Goal: Navigation & Orientation: Understand site structure

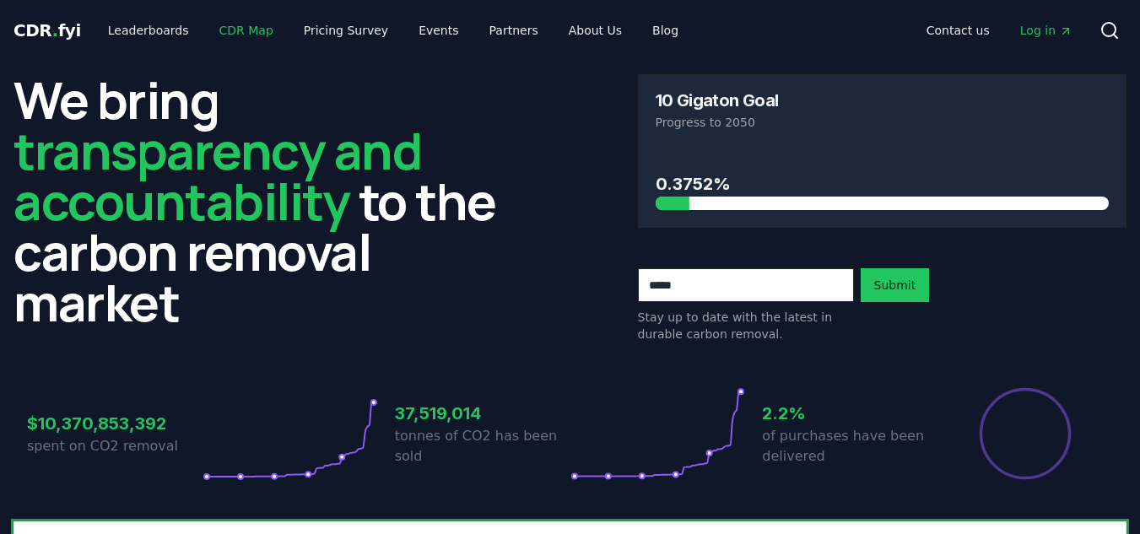
click at [216, 38] on link "CDR Map" at bounding box center [246, 30] width 81 height 30
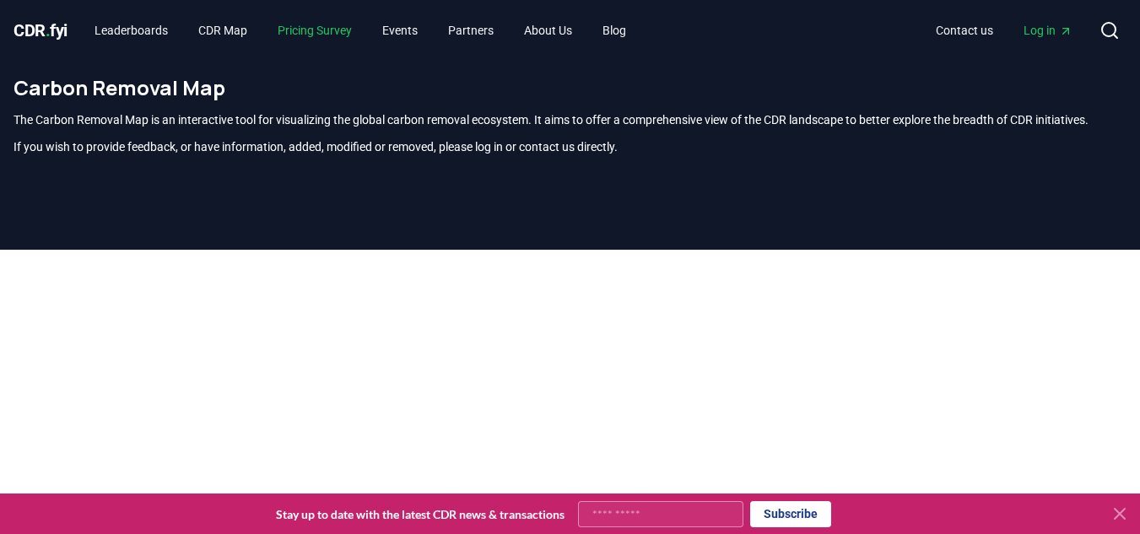
click at [358, 30] on link "Pricing Survey" at bounding box center [314, 30] width 101 height 30
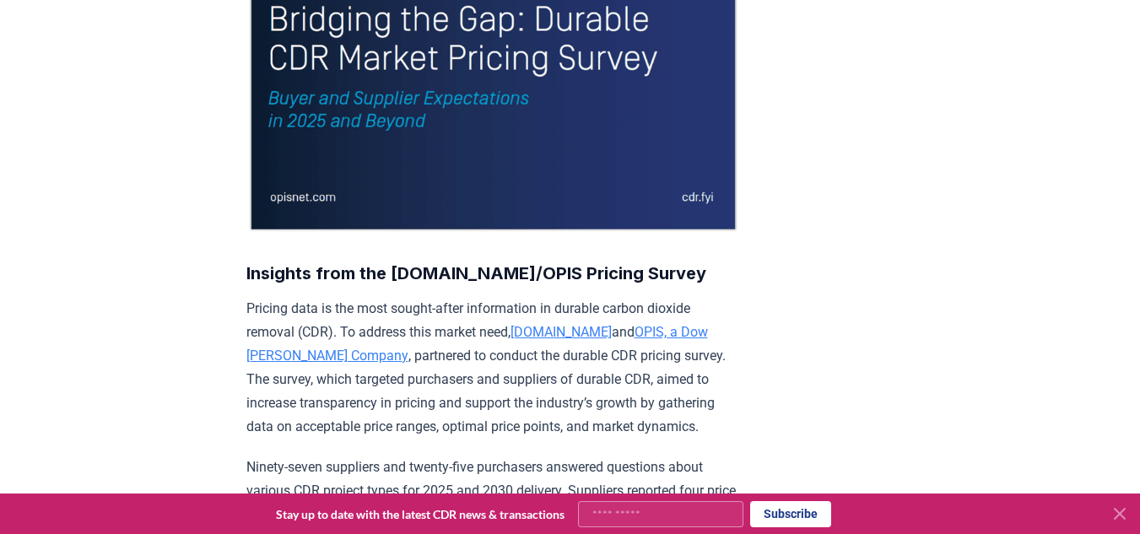
scroll to position [338, 0]
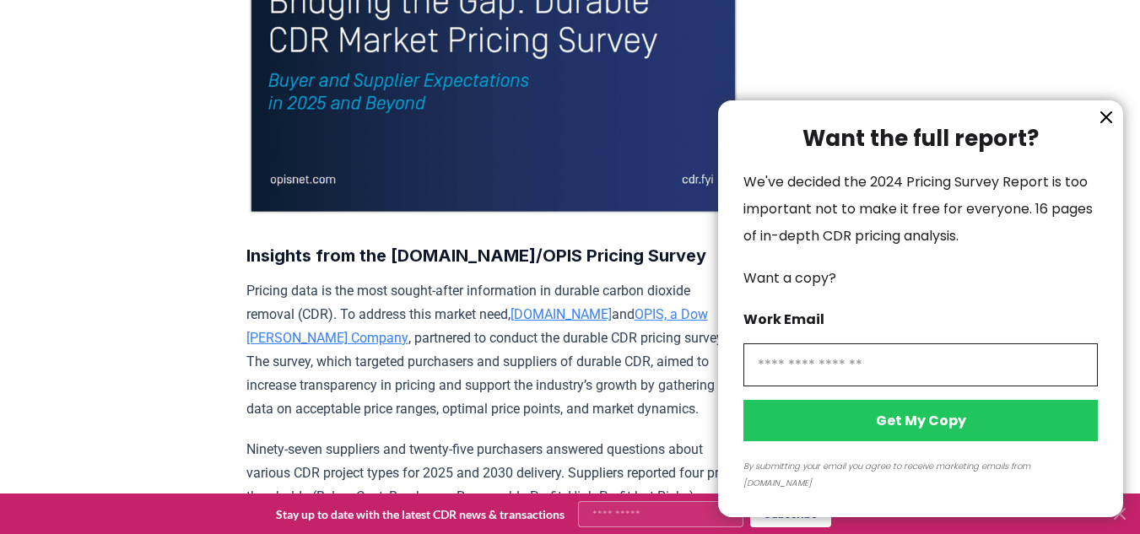
click at [1101, 127] on icon "information" at bounding box center [1107, 117] width 20 height 20
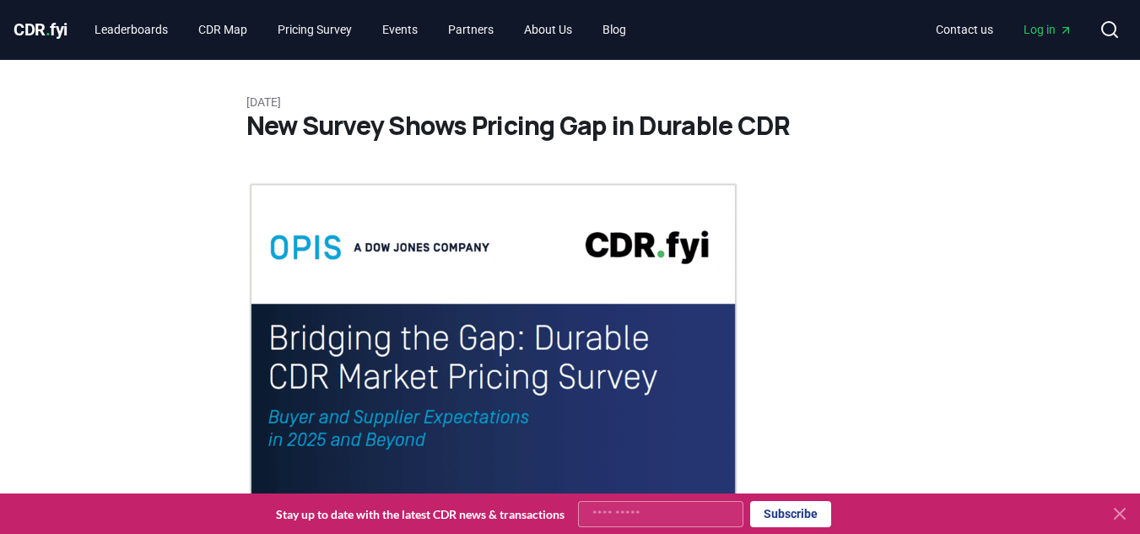
scroll to position [0, 0]
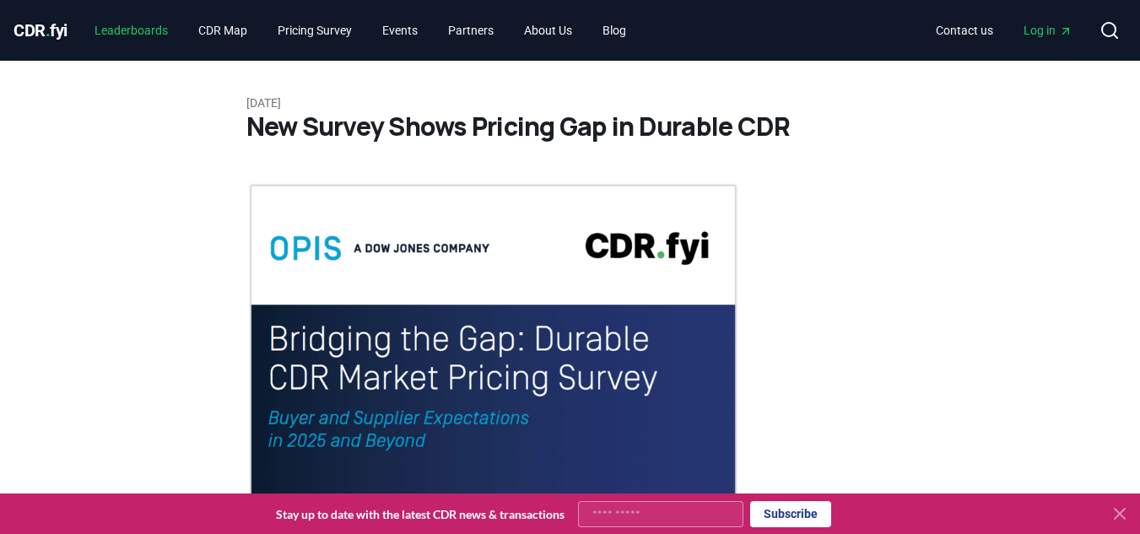
click at [159, 34] on link "Leaderboards" at bounding box center [131, 30] width 100 height 30
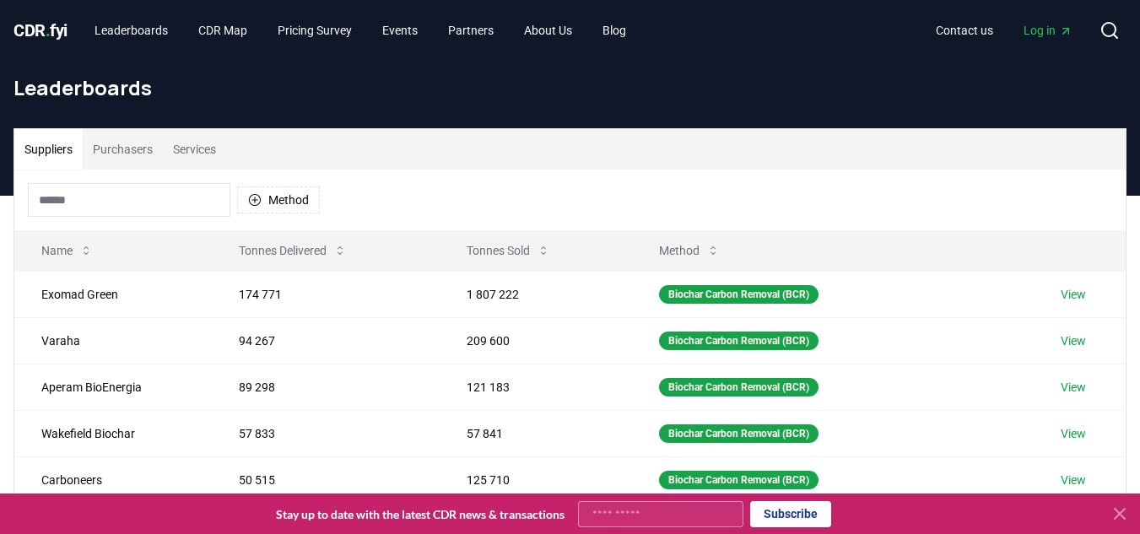
click at [52, 45] on div "CDR . fyi Leaderboards CDR Map Pricing Survey Events Partners About Us Blog" at bounding box center [327, 30] width 626 height 30
click at [59, 39] on span "CDR . fyi" at bounding box center [41, 30] width 54 height 20
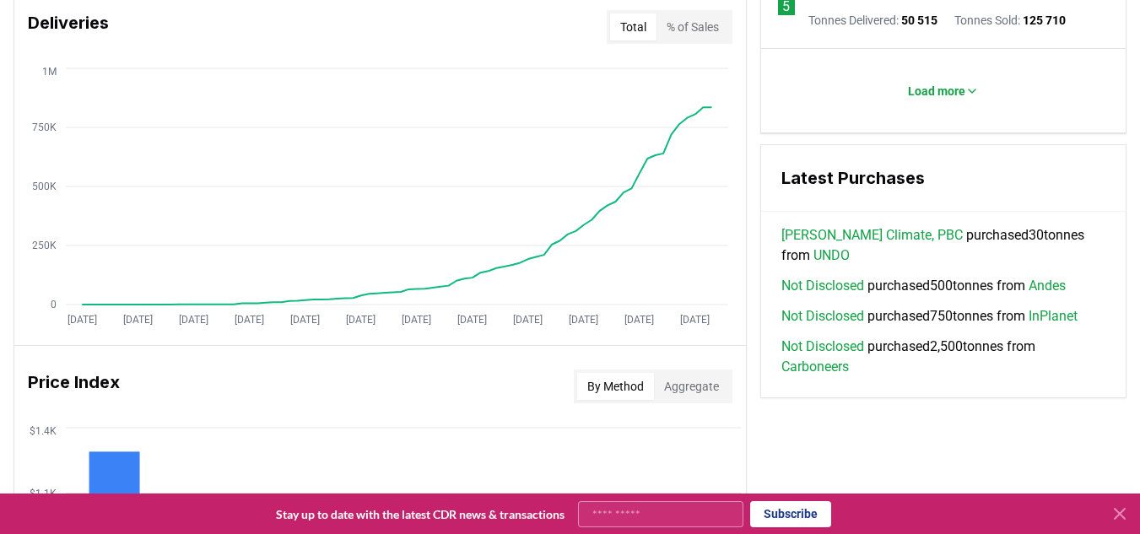
scroll to position [1214, 0]
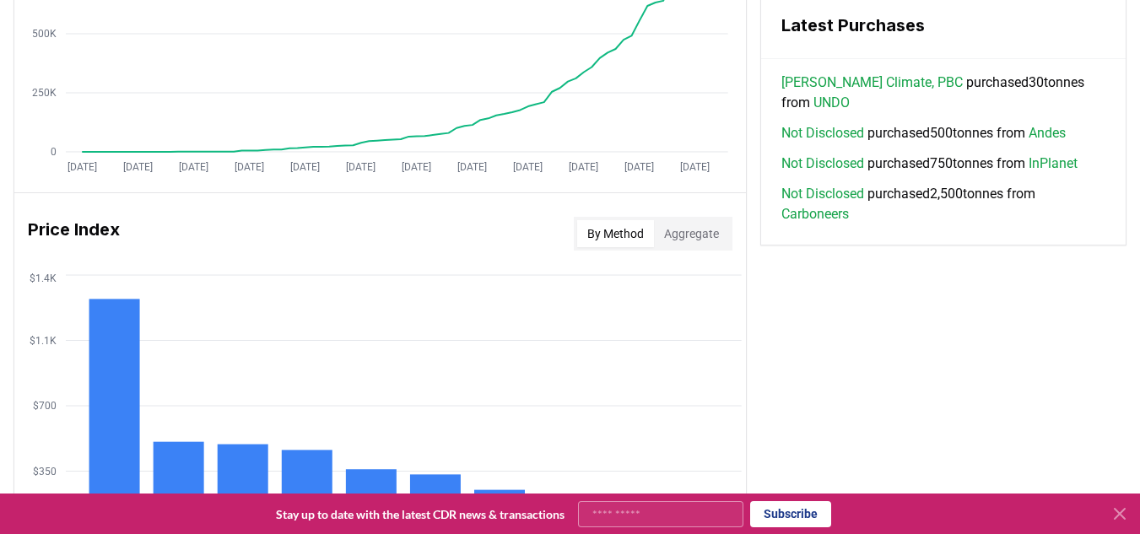
click at [680, 227] on button "Aggregate" at bounding box center [691, 233] width 75 height 27
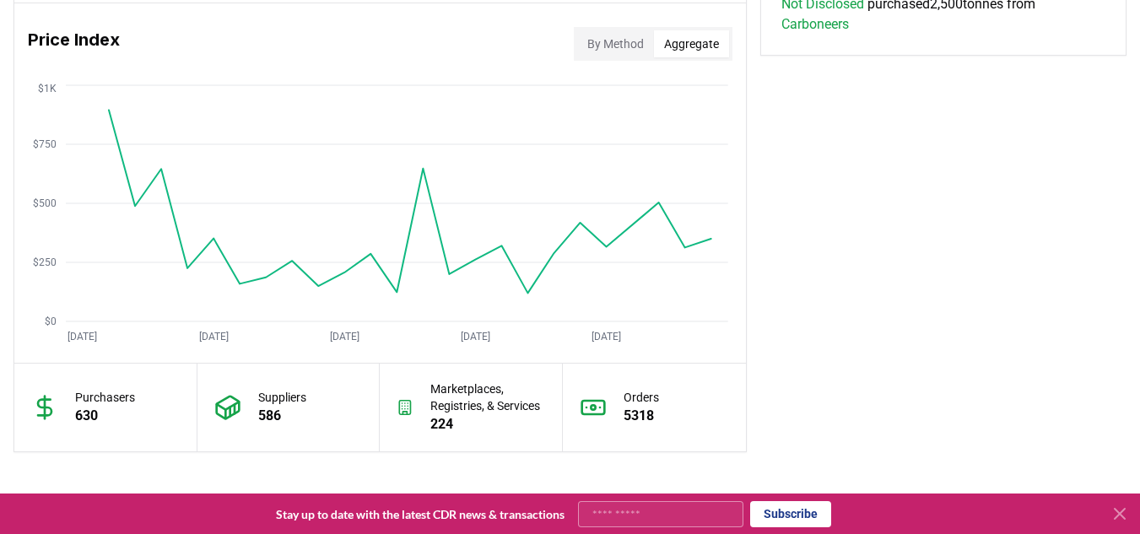
scroll to position [1298, 0]
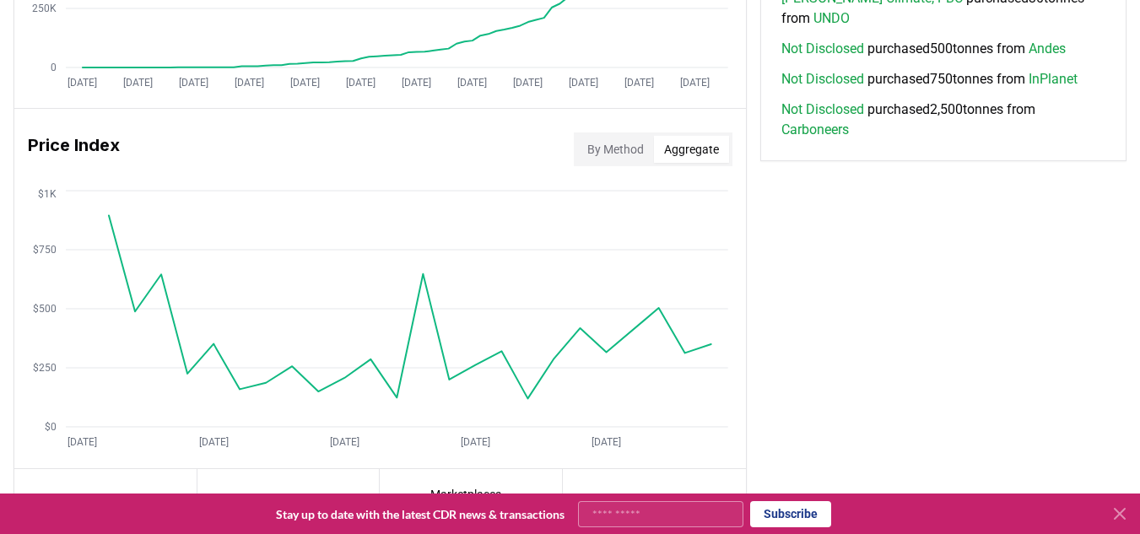
click at [605, 154] on button "By Method" at bounding box center [615, 149] width 77 height 27
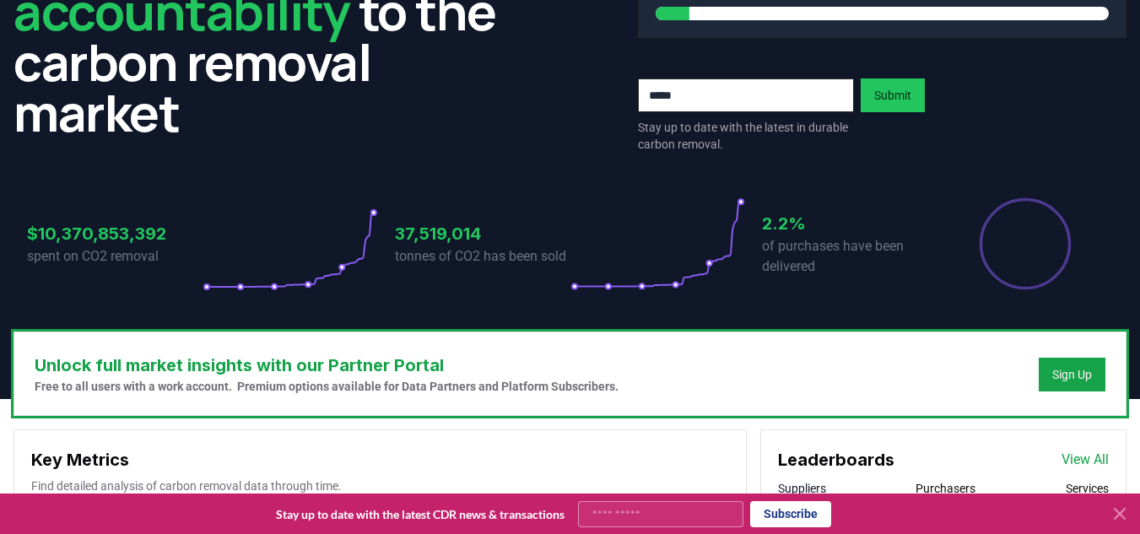
scroll to position [0, 0]
